Goal: Information Seeking & Learning: Learn about a topic

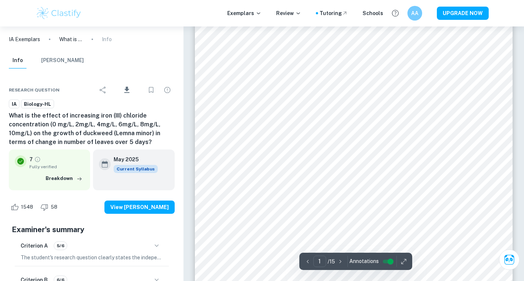
scroll to position [81, 0]
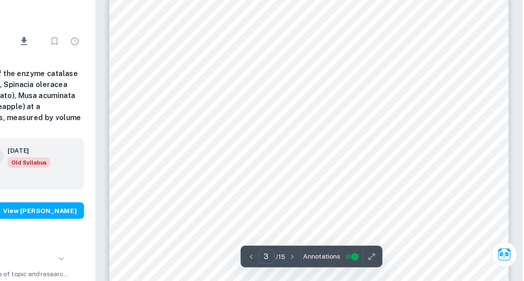
scroll to position [1080, 0]
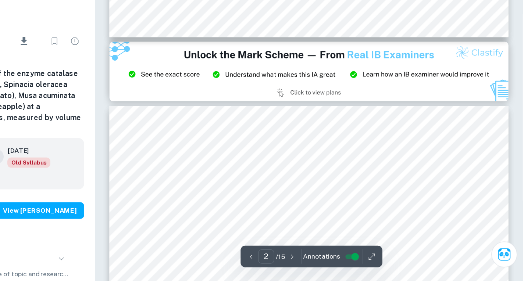
type input "3"
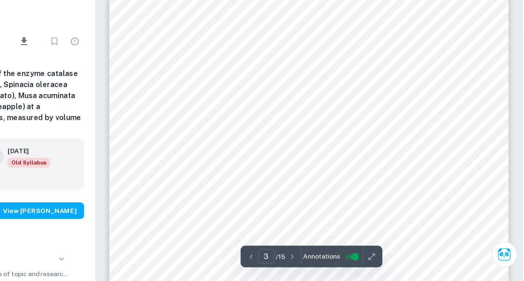
scroll to position [961, 0]
